Goal: Task Accomplishment & Management: Complete application form

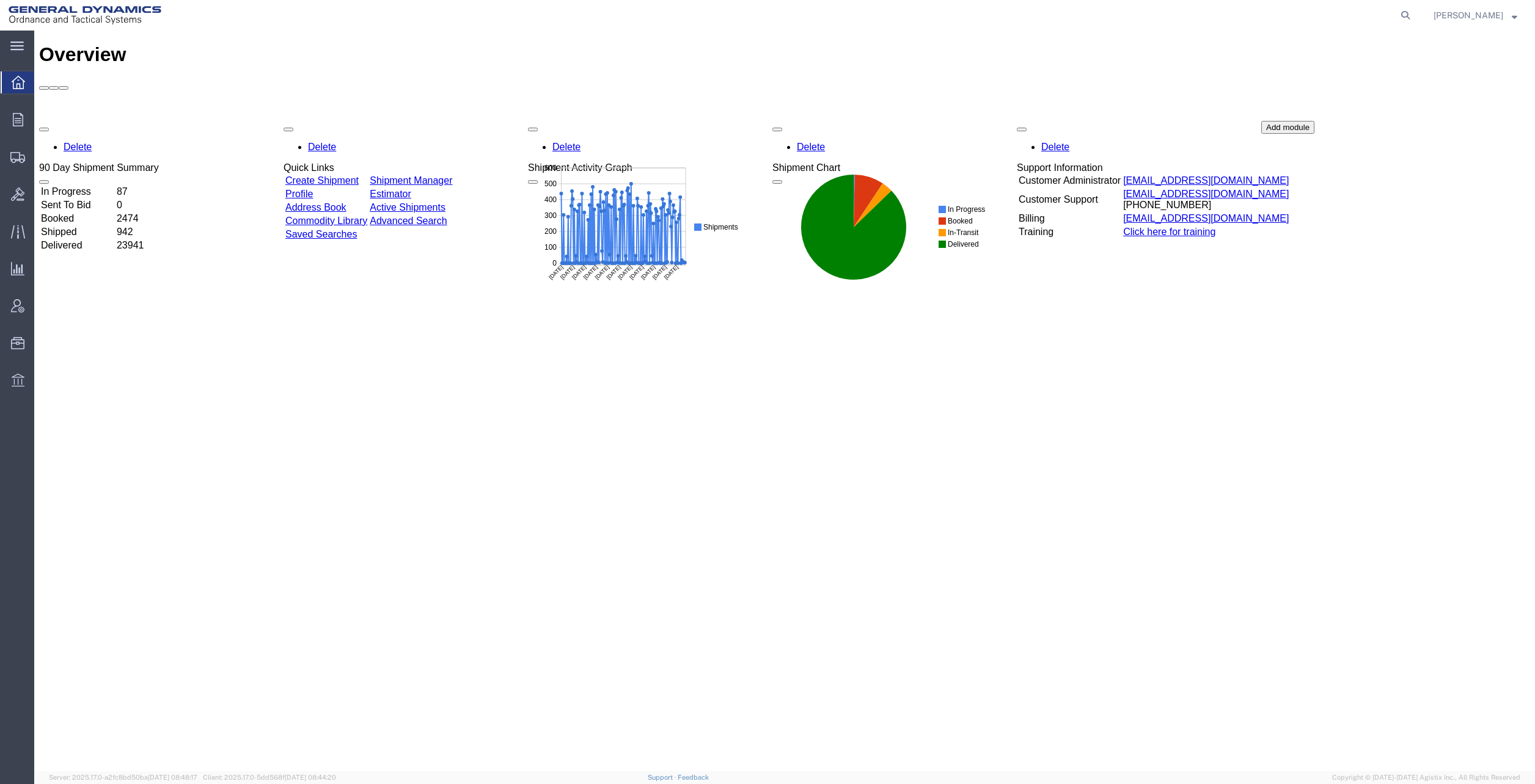
click at [1410, 17] on icon at bounding box center [1405, 15] width 17 height 17
click at [1247, 8] on input "search" at bounding box center [1211, 15] width 372 height 29
type input "56414597"
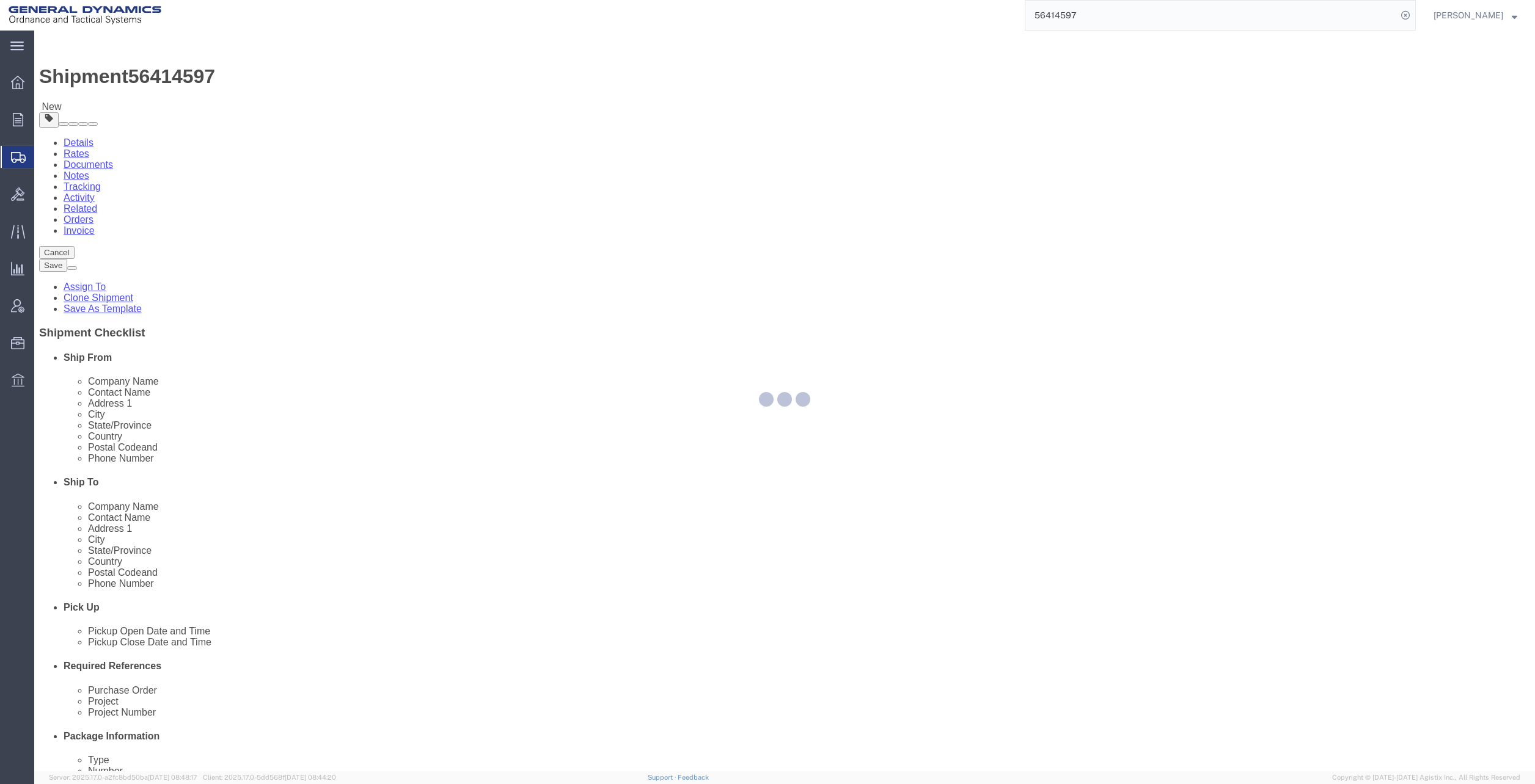
select select
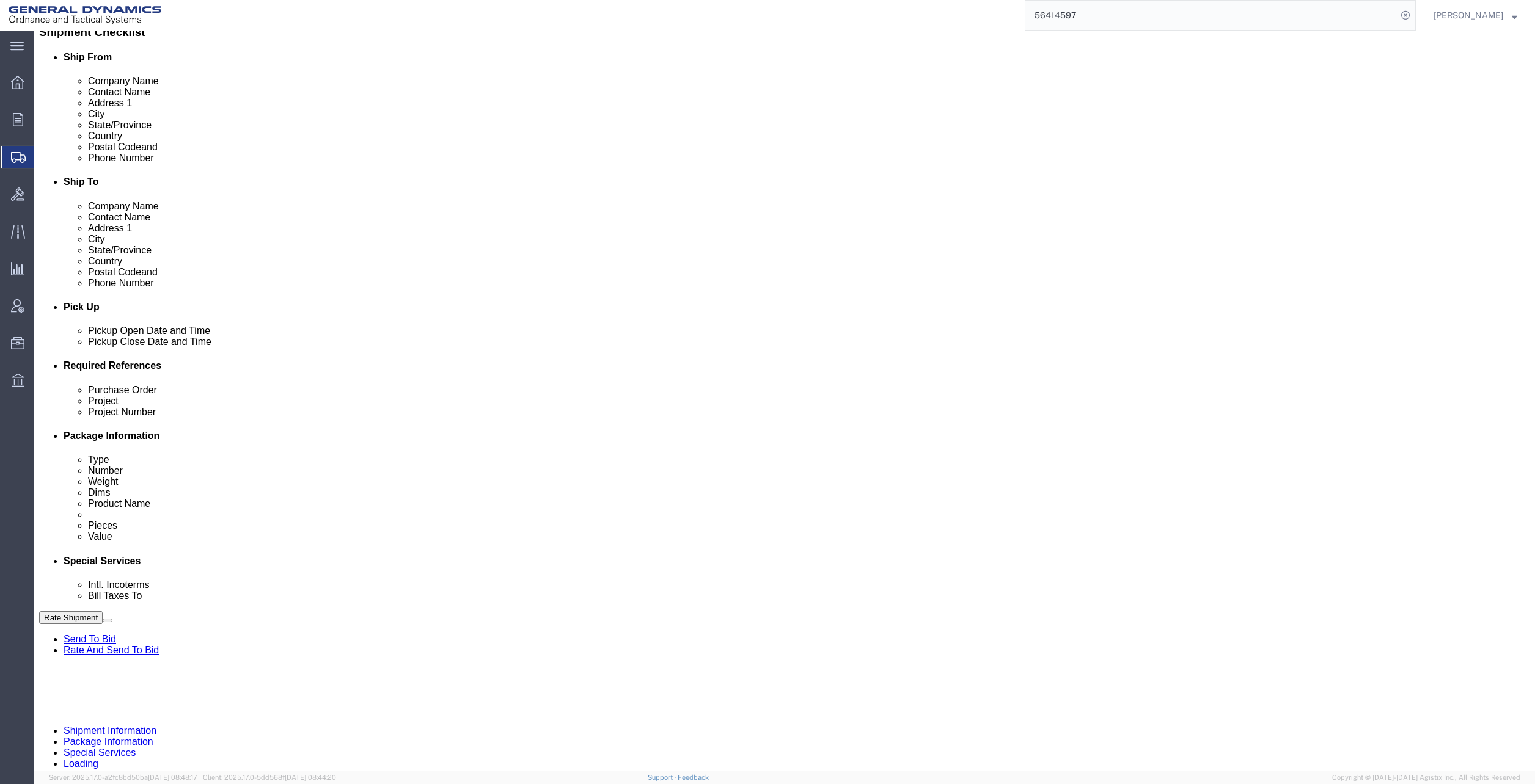
scroll to position [306, 0]
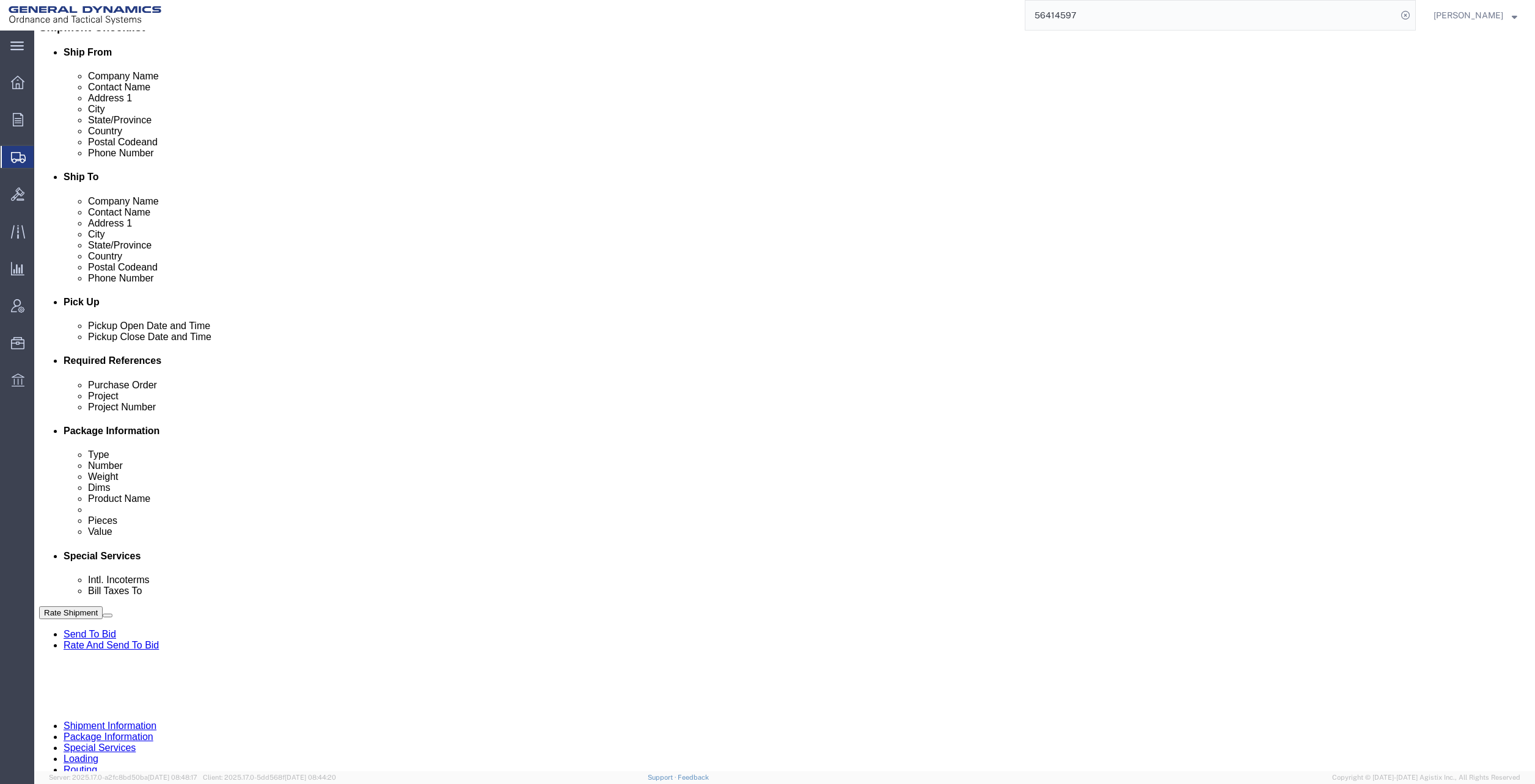
click input "TRK-TRL-"
click input "TRK-11109 TRL-"
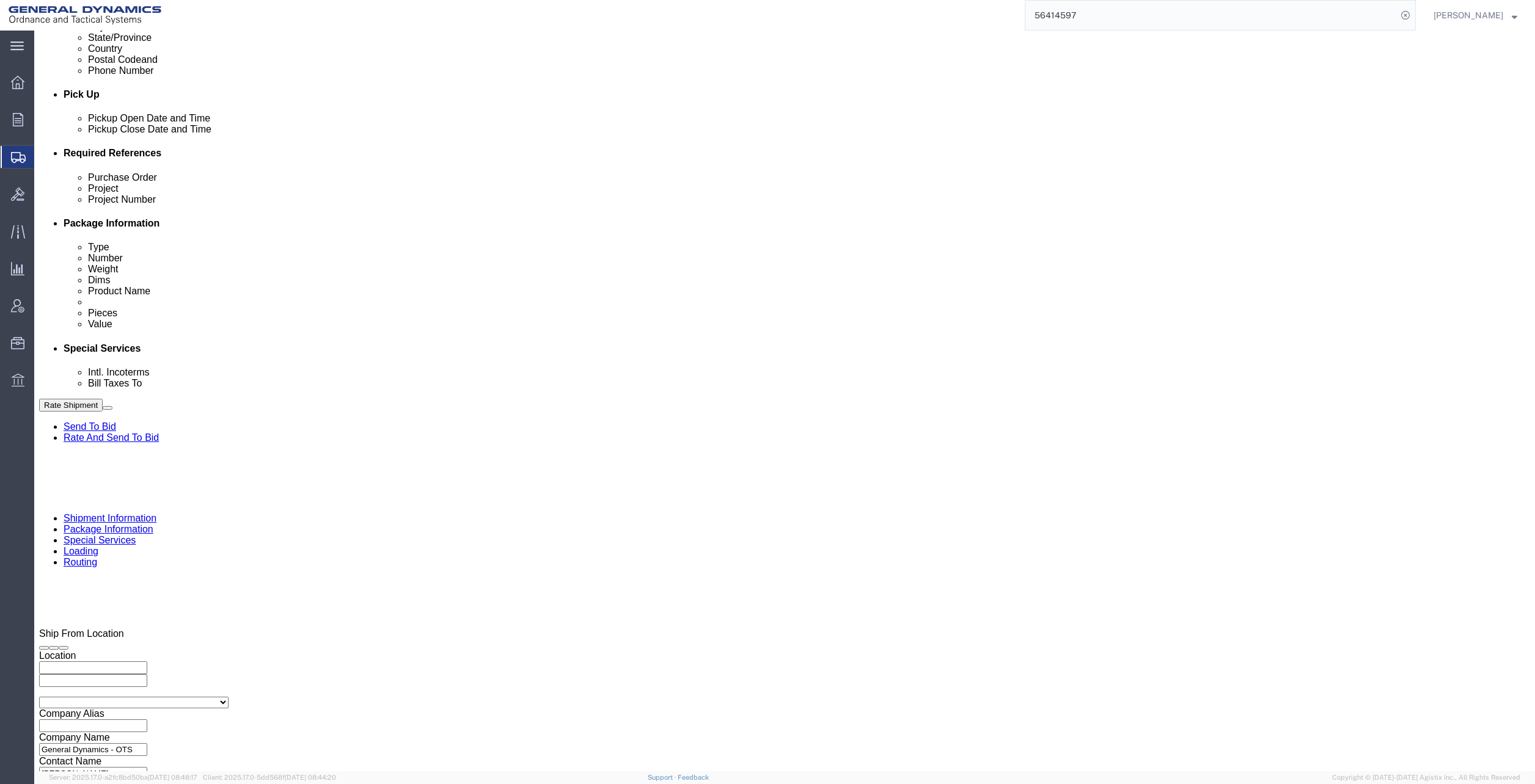
scroll to position [526, 0]
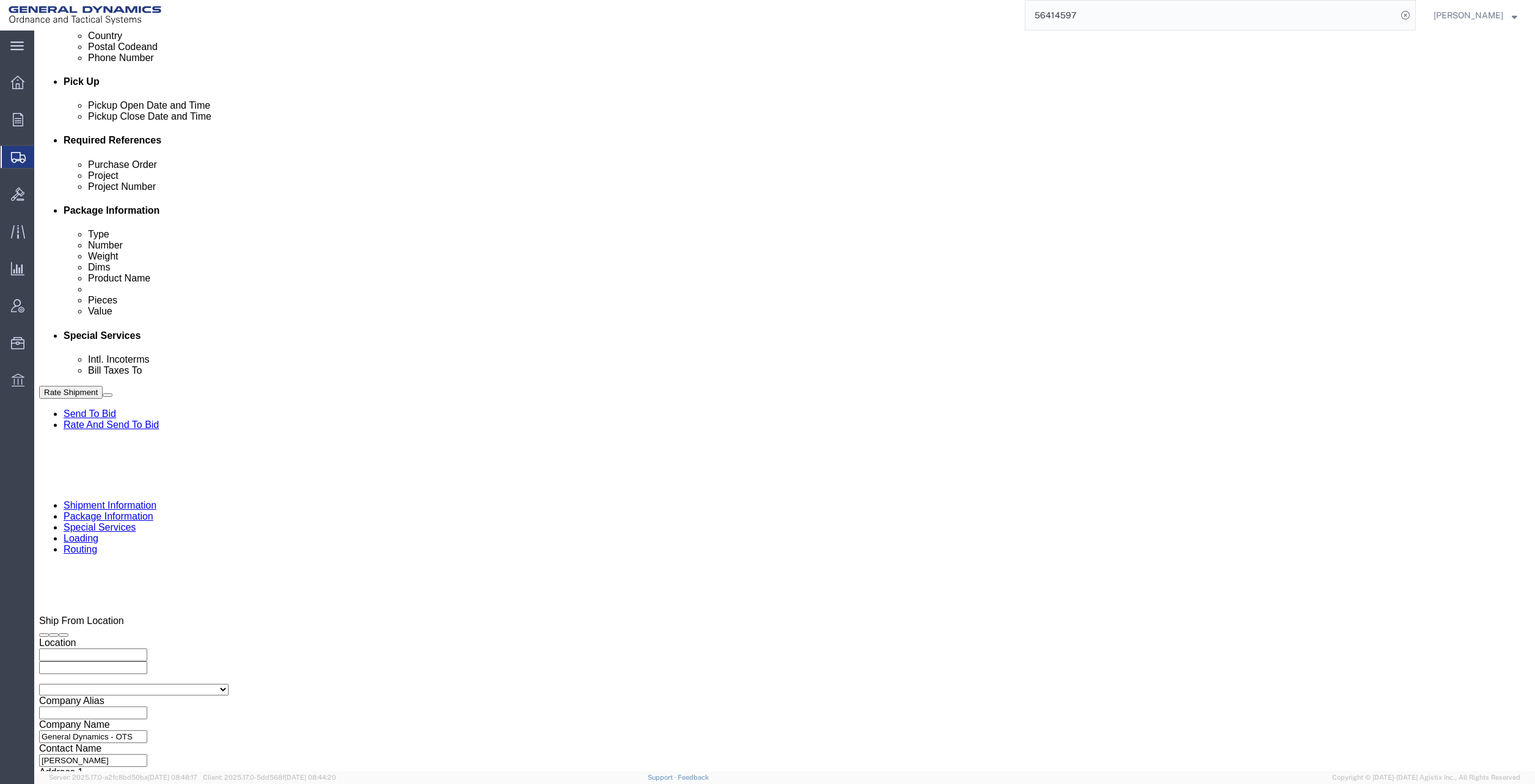
type input "TRK-11109 TRL-174133"
click icon
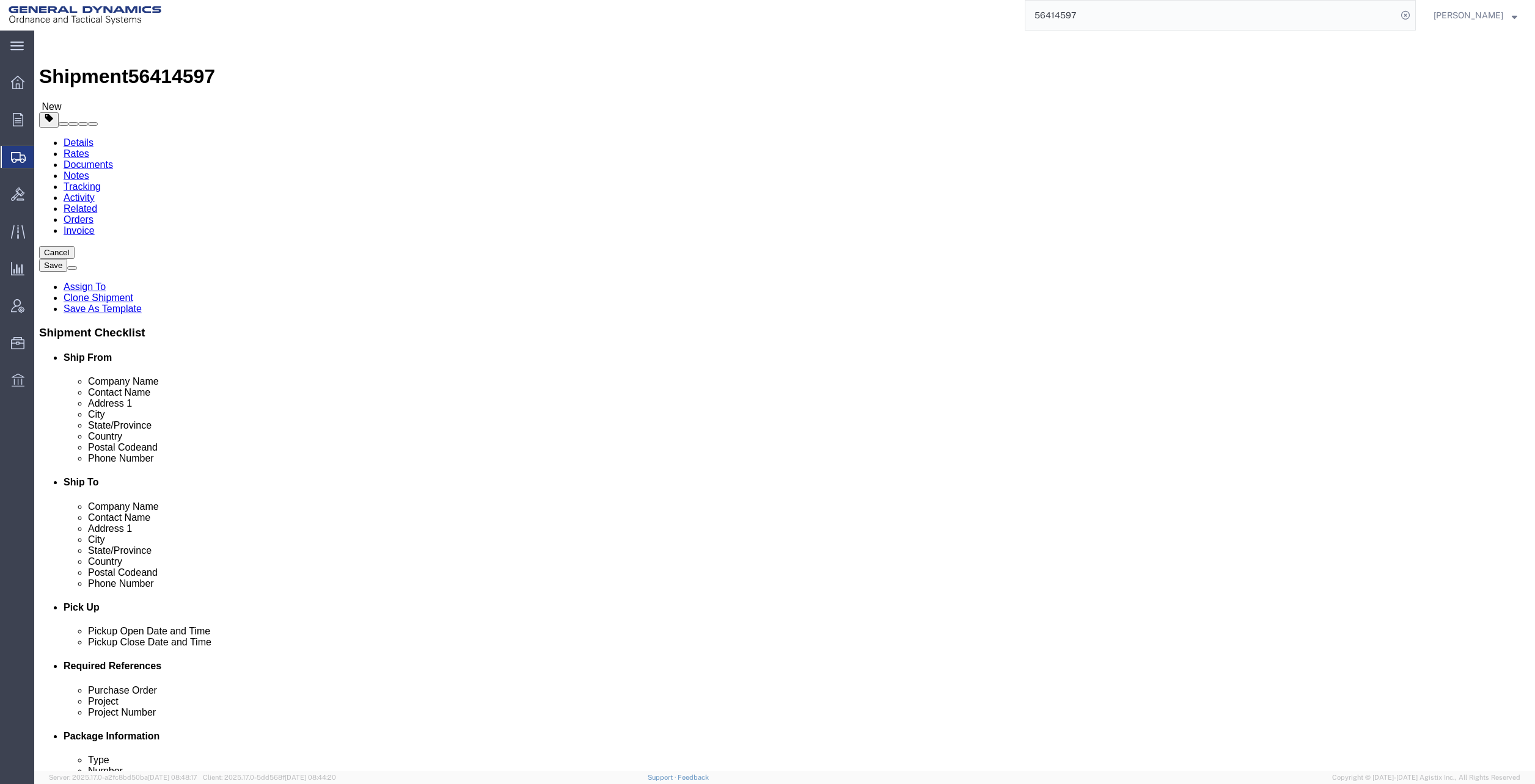
click button "Continue"
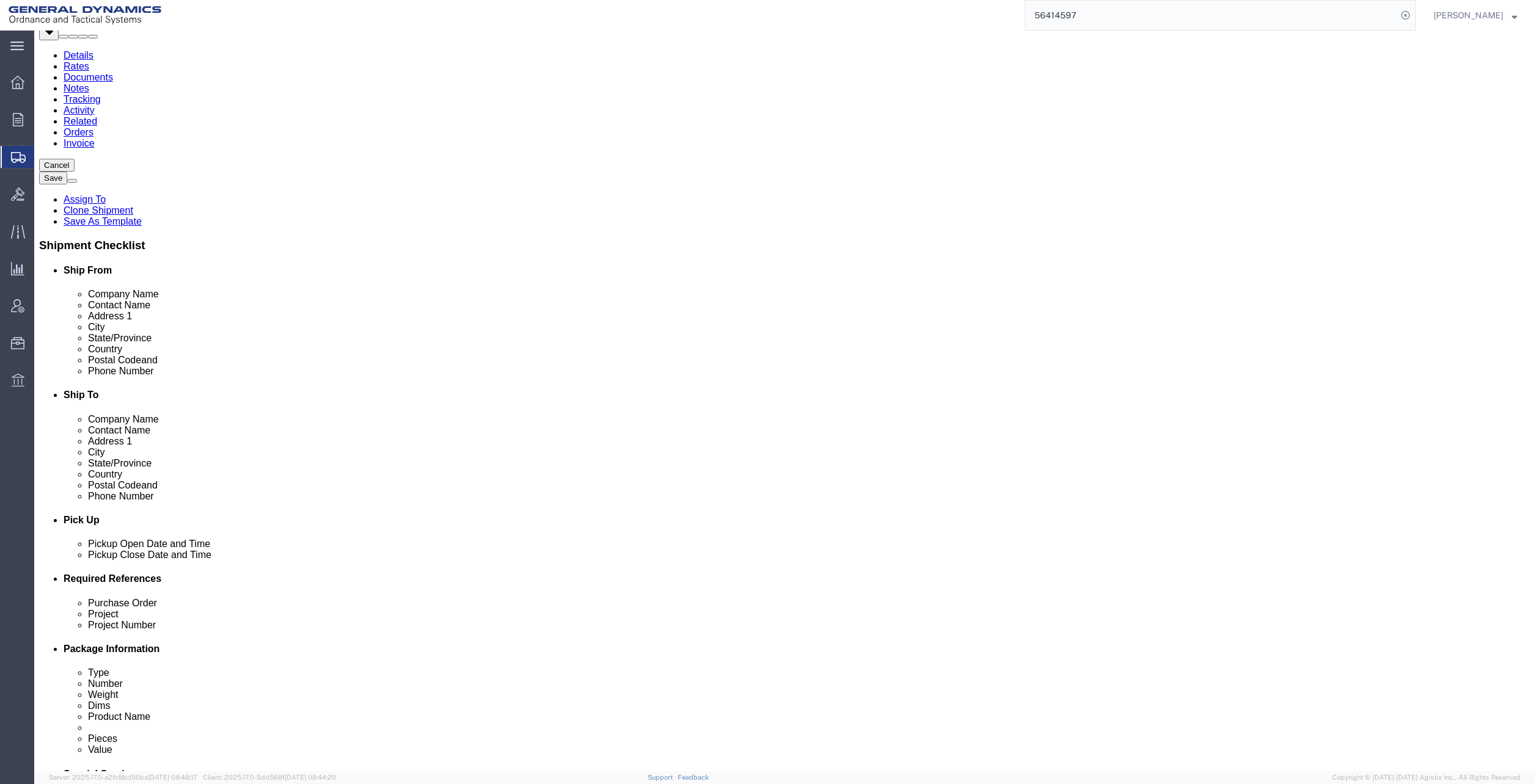
scroll to position [184, 0]
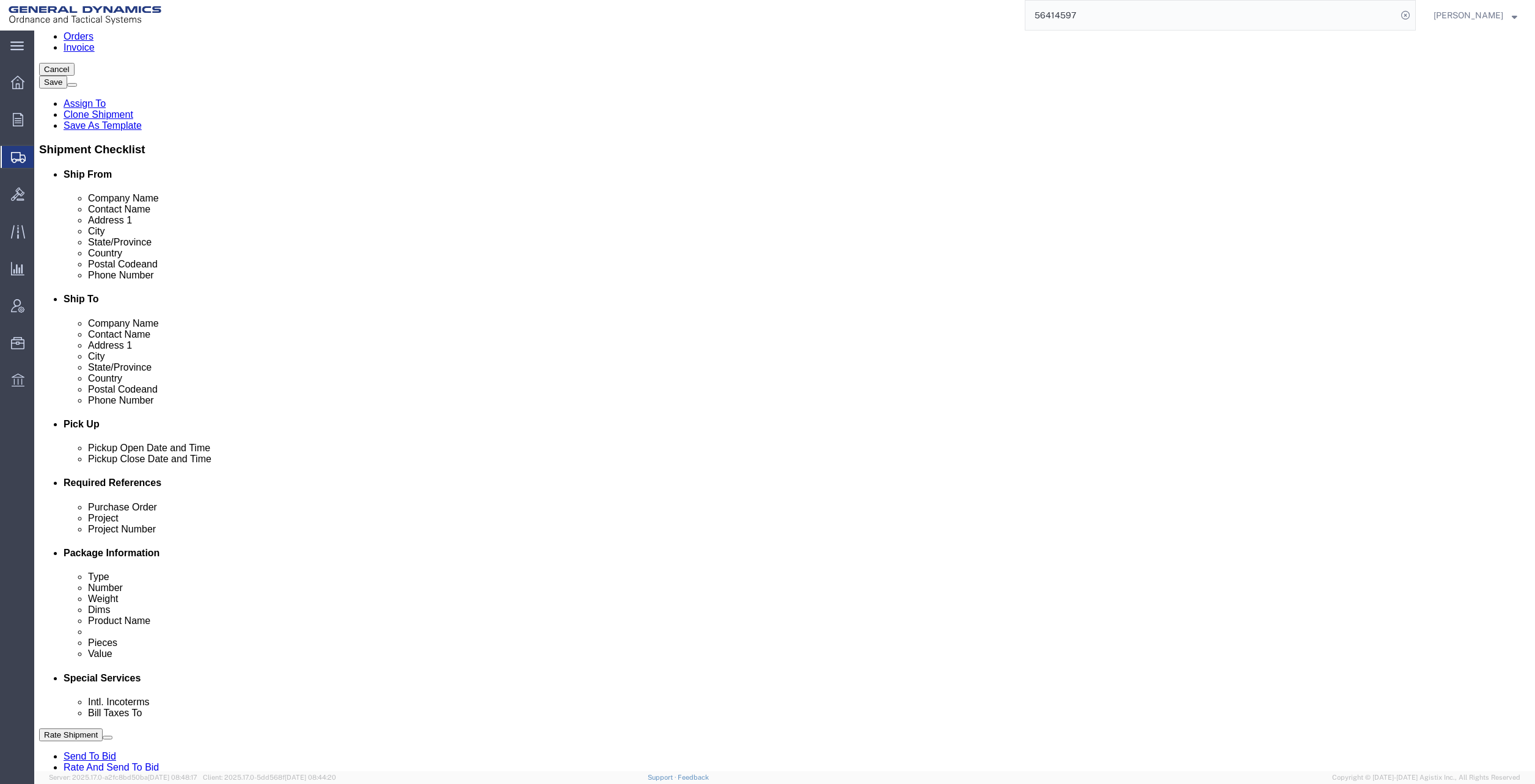
click button "Rate Shipment"
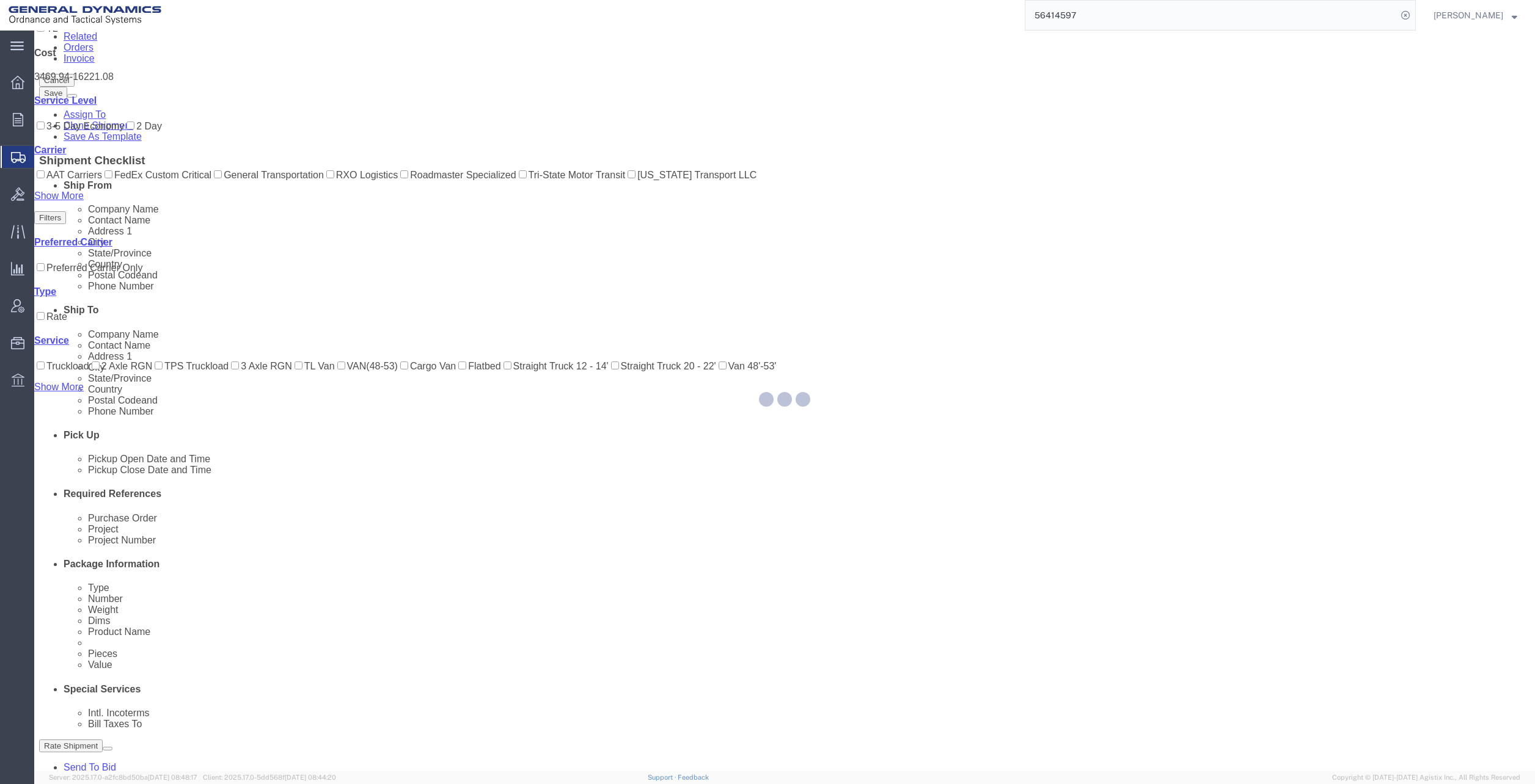
scroll to position [0, 0]
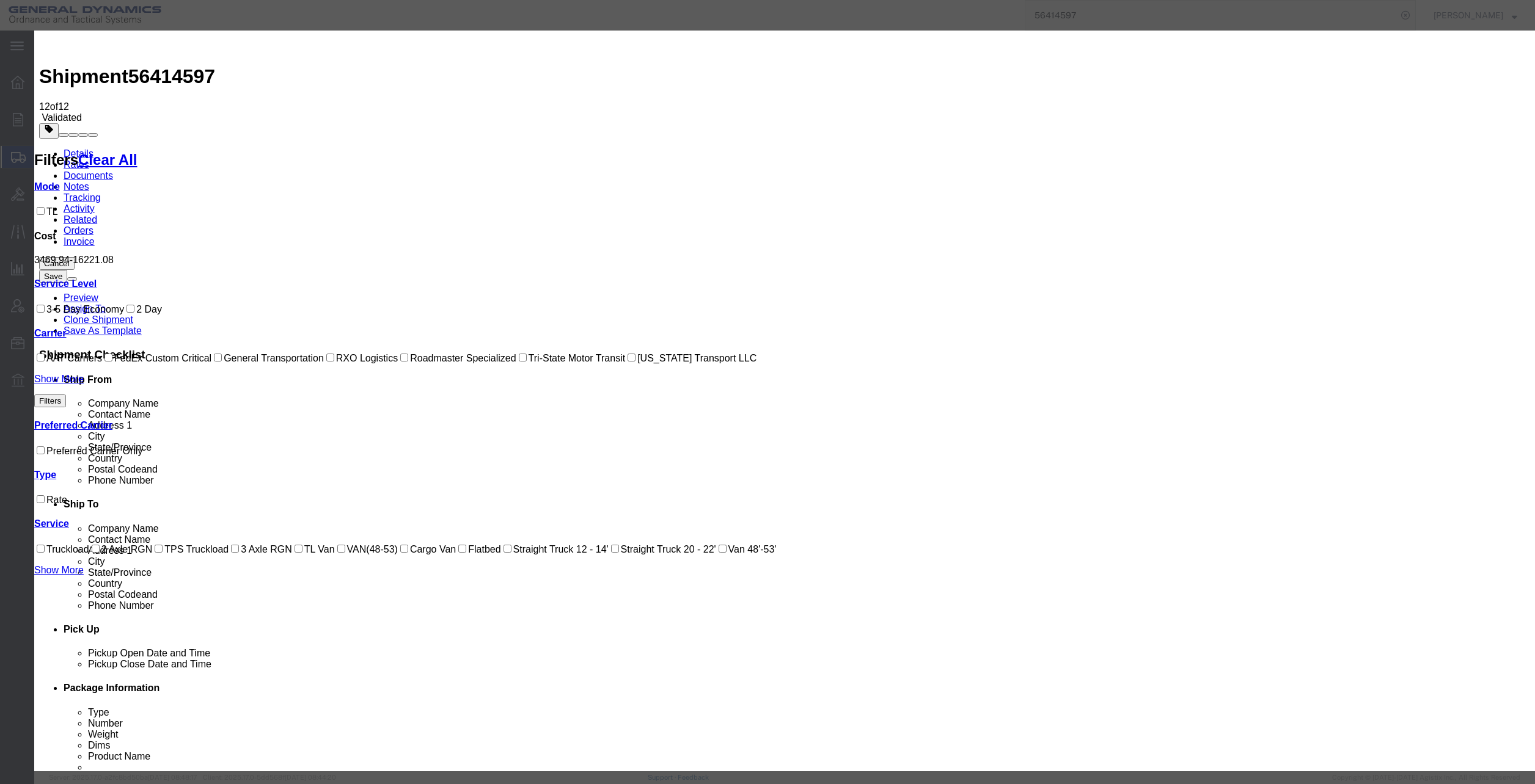
select select "147"
select select "13368"
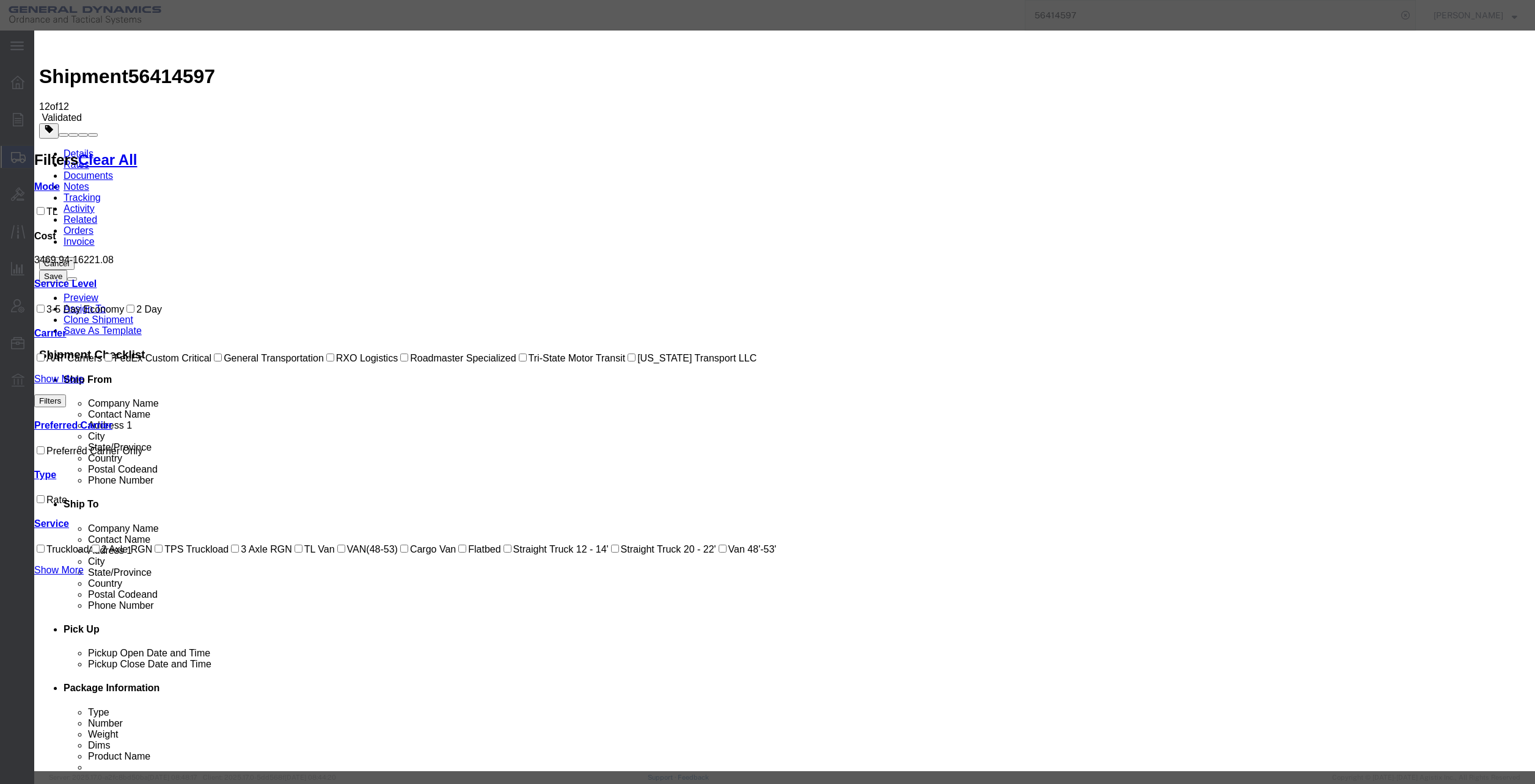
type input "[PERSON_NAME]"
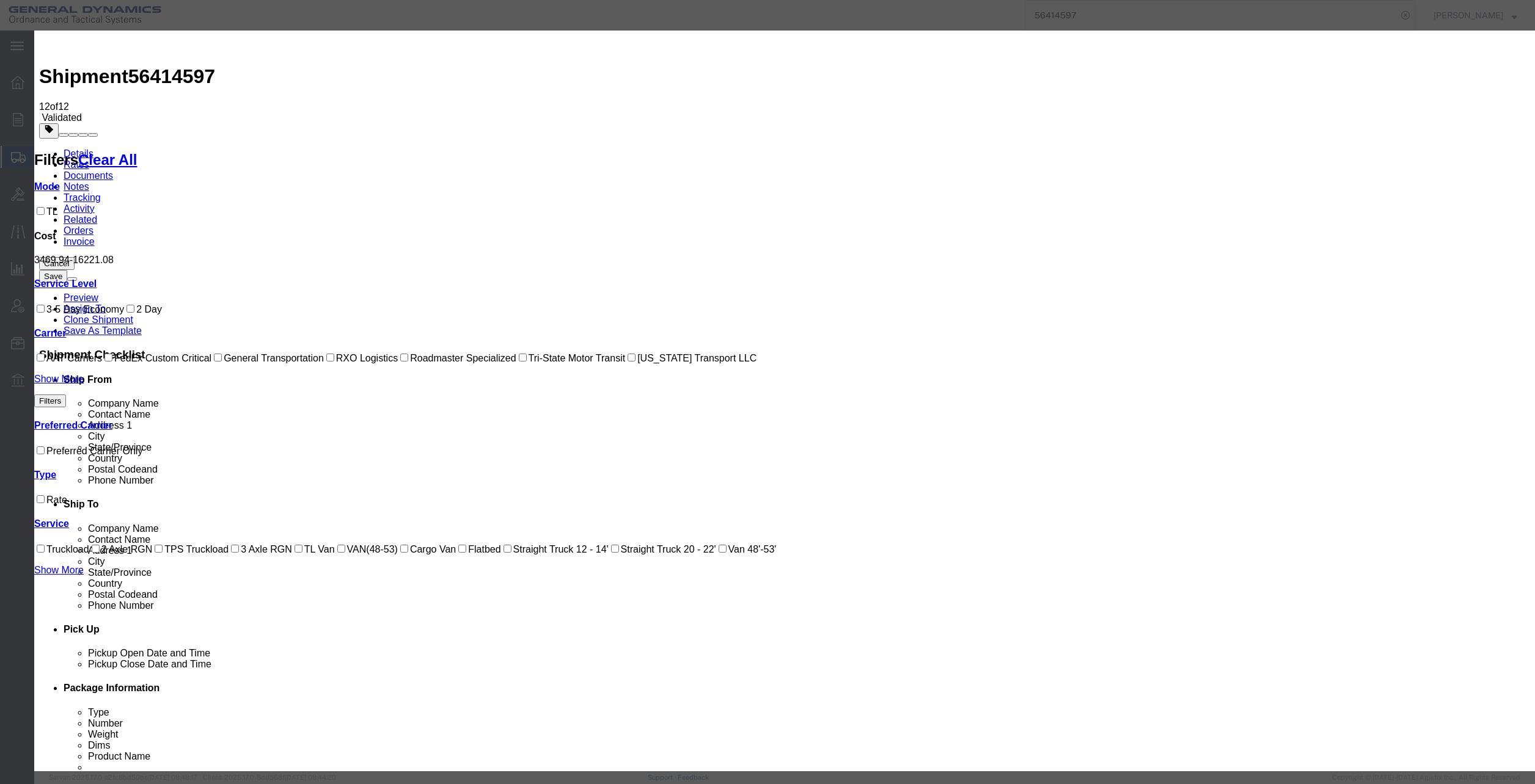
type input "25290A"
type input "[PHONE_NUMBER]"
drag, startPoint x: 1013, startPoint y: 153, endPoint x: 903, endPoint y: 143, distance: 110.5
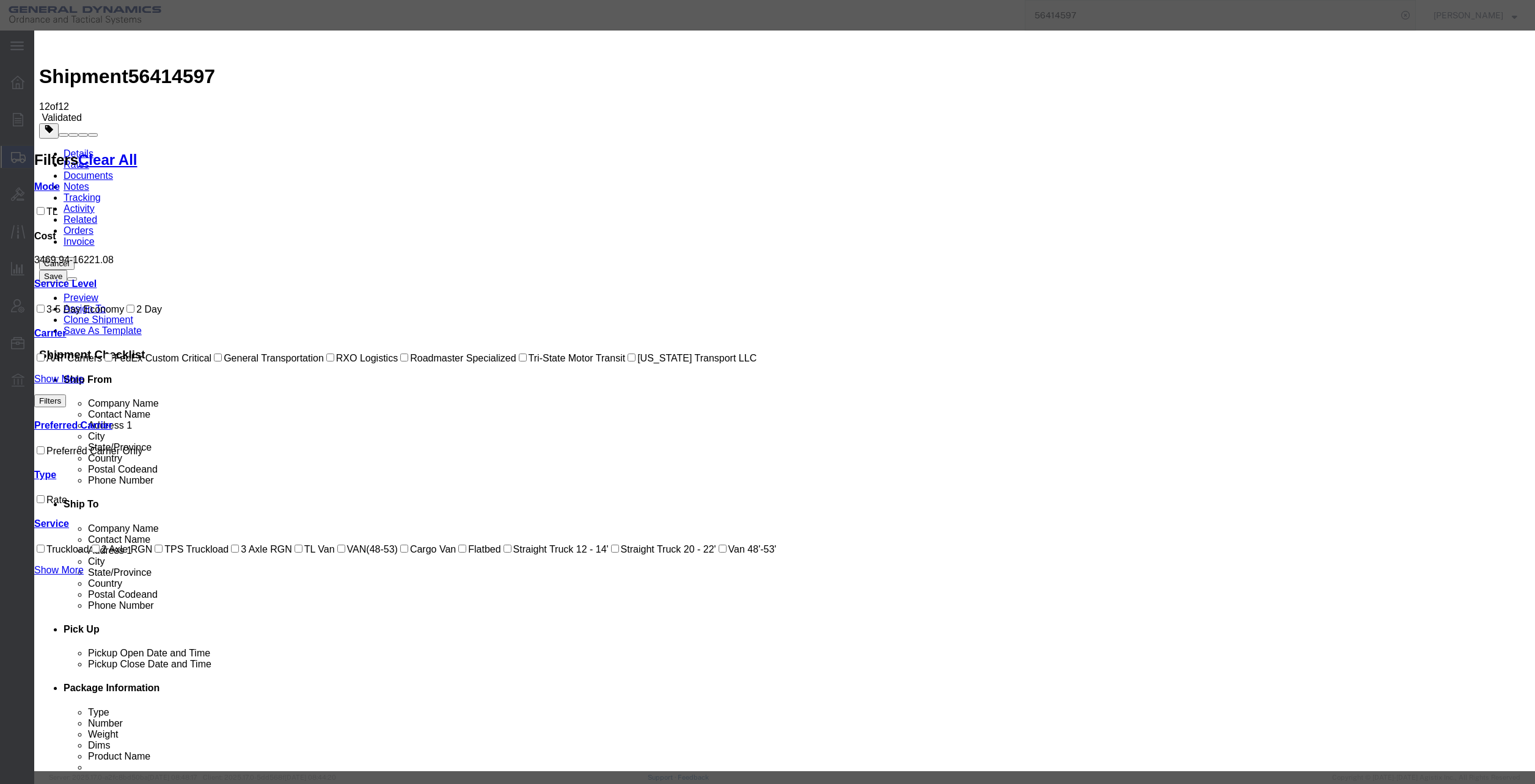
type input "25346"
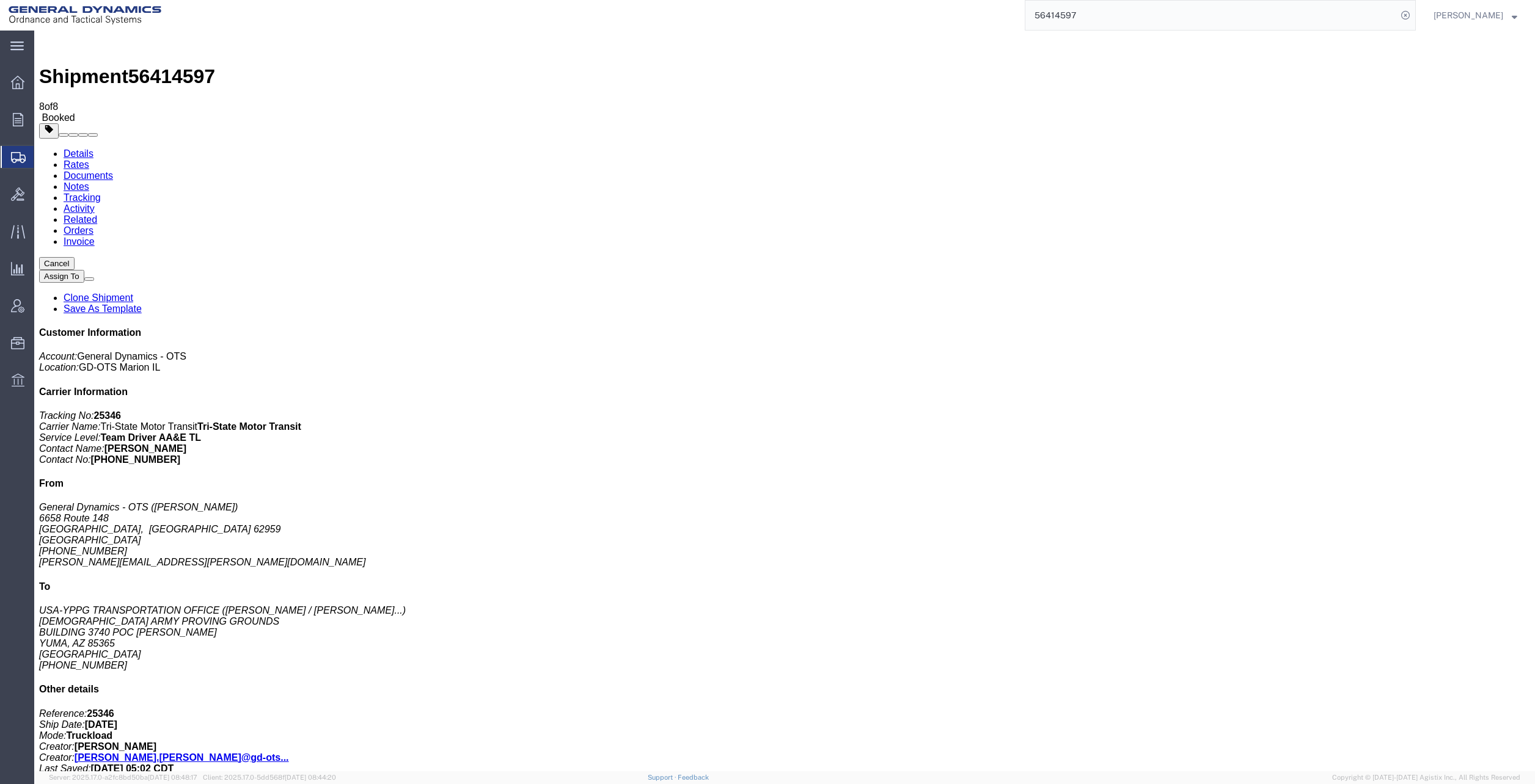
drag, startPoint x: 986, startPoint y: 38, endPoint x: 702, endPoint y: 191, distance: 322.6
